Goal: Transaction & Acquisition: Purchase product/service

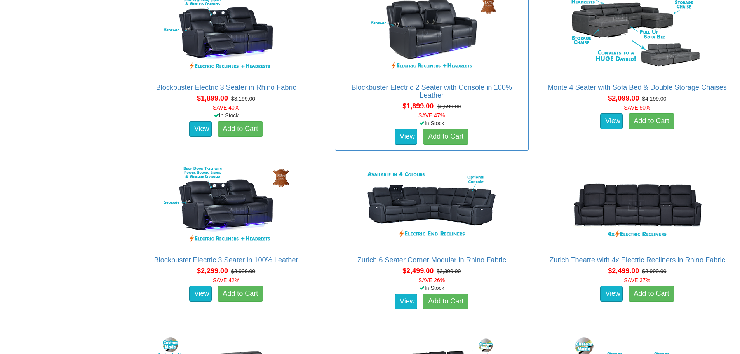
scroll to position [738, 0]
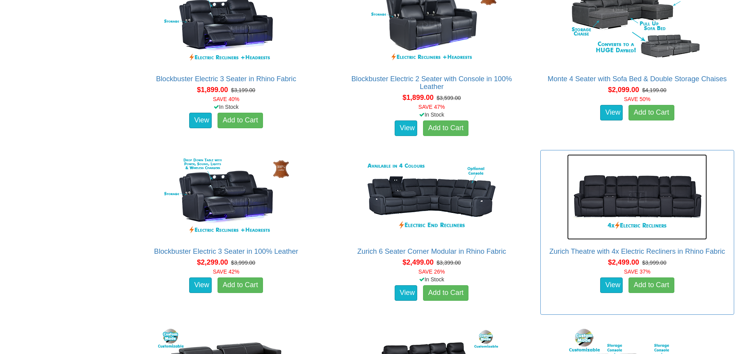
click at [638, 221] on img at bounding box center [637, 196] width 140 height 85
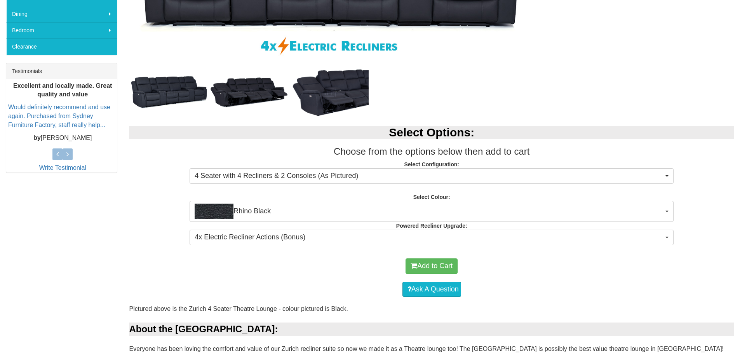
scroll to position [307, 0]
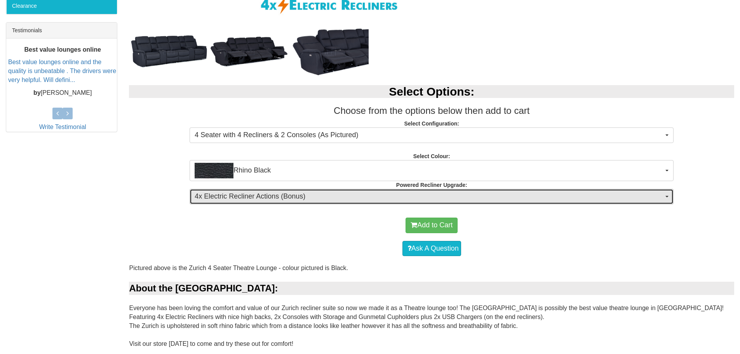
click at [333, 196] on span "4x Electric Recliner Actions (Bonus)" at bounding box center [429, 196] width 469 height 10
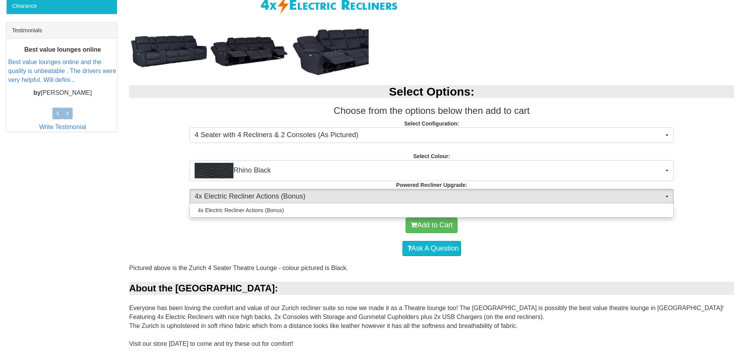
click at [324, 236] on div "Add to Cart" at bounding box center [431, 225] width 597 height 23
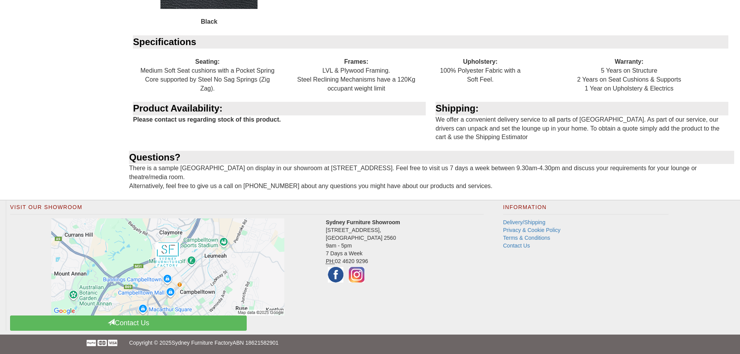
scroll to position [929, 0]
